Goal: Transaction & Acquisition: Purchase product/service

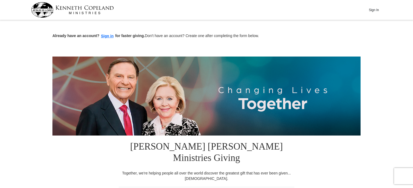
click at [376, 11] on button "Sign In" at bounding box center [374, 10] width 16 height 8
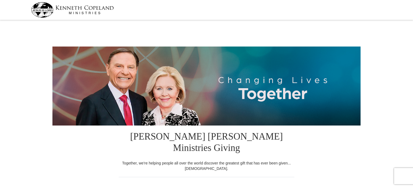
select select "NJ"
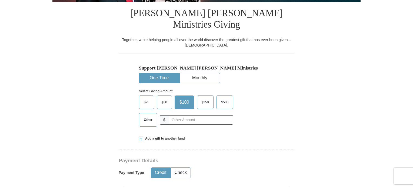
scroll to position [123, 0]
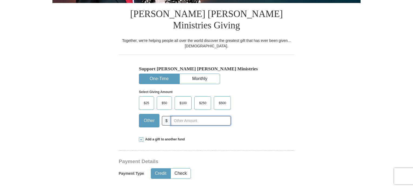
click at [188, 116] on input "text" at bounding box center [201, 120] width 60 height 9
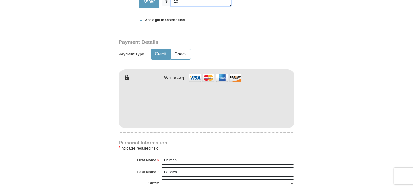
scroll to position [245, 0]
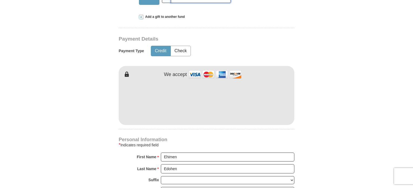
type input "10"
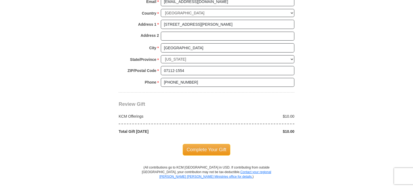
scroll to position [437, 0]
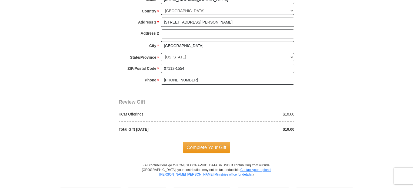
click at [203, 142] on span "Complete Your Gift" at bounding box center [207, 147] width 48 height 11
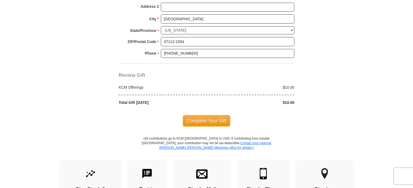
scroll to position [491, 0]
click at [214, 115] on span "Complete Your Gift" at bounding box center [207, 120] width 48 height 11
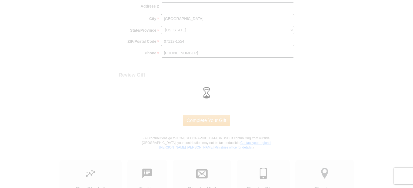
scroll to position [464, 0]
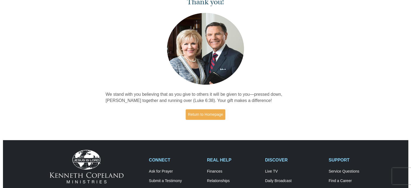
scroll to position [30, 0]
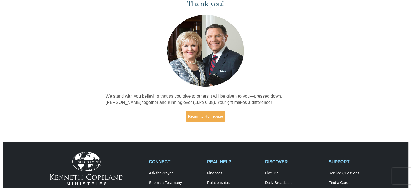
click at [210, 120] on link "Return to Homepage" at bounding box center [206, 116] width 40 height 11
